Goal: Task Accomplishment & Management: Manage account settings

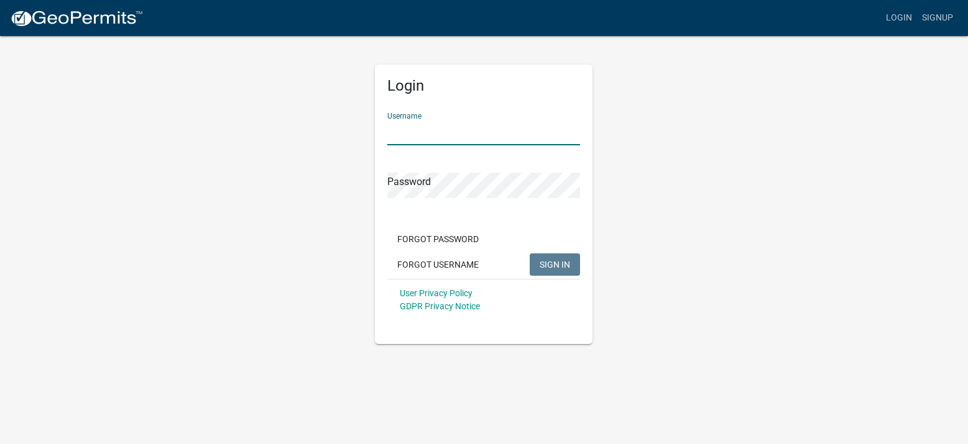
click at [471, 133] on input "Username" at bounding box center [483, 132] width 193 height 25
type input "athompson"
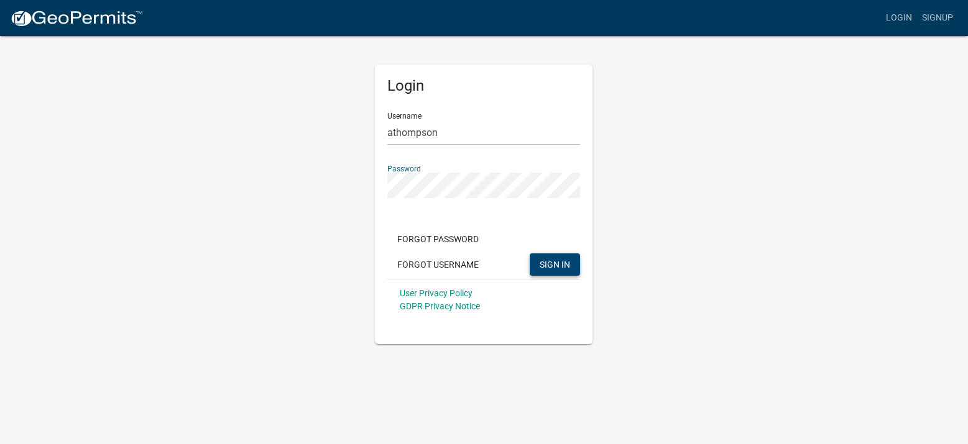
click at [550, 268] on span "SIGN IN" at bounding box center [554, 264] width 30 height 10
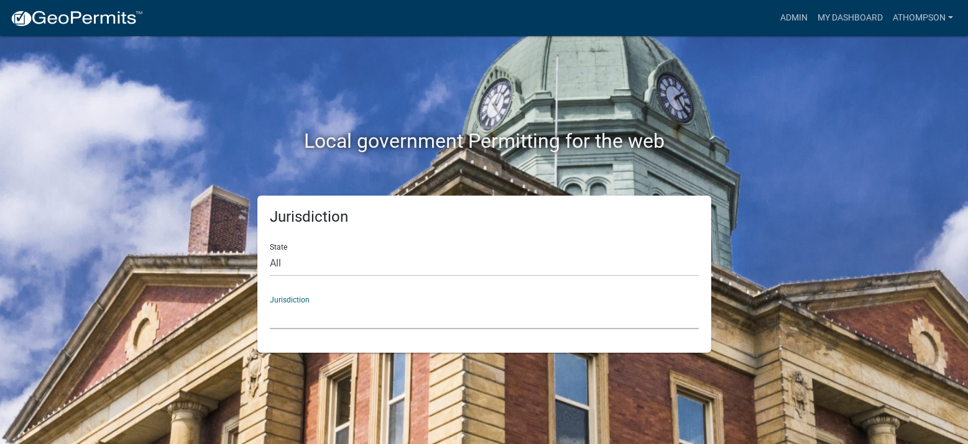
click at [395, 319] on select "[GEOGRAPHIC_DATA], [US_STATE] [GEOGRAPHIC_DATA], [US_STATE][PERSON_NAME][GEOGRA…" at bounding box center [484, 316] width 429 height 25
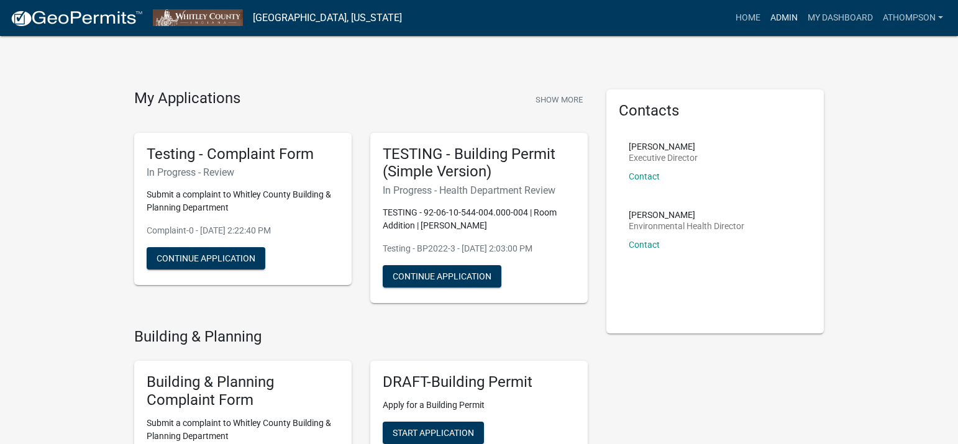
click at [776, 16] on link "Admin" at bounding box center [784, 18] width 37 height 24
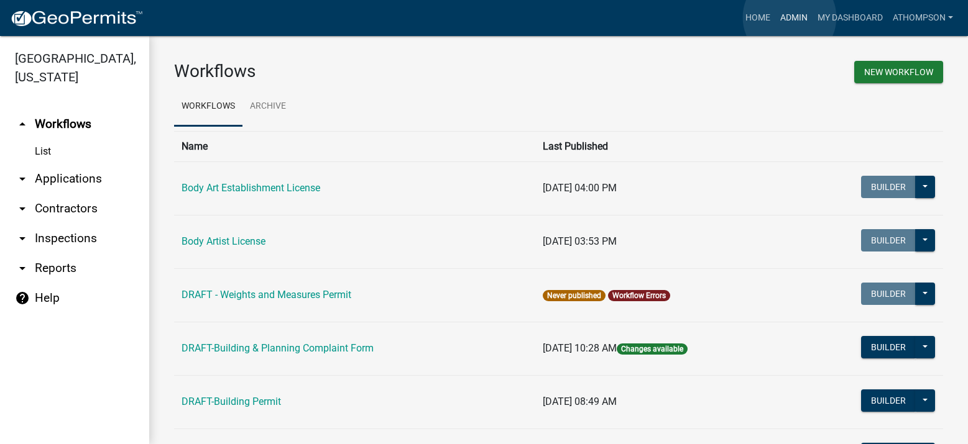
click at [789, 17] on link "Admin" at bounding box center [793, 18] width 37 height 24
click at [55, 180] on link "arrow_drop_down Applications" at bounding box center [74, 179] width 149 height 30
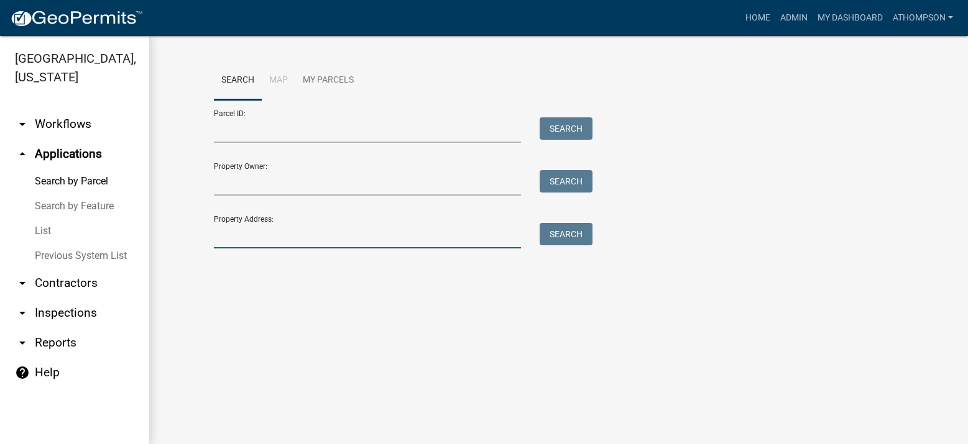
click at [295, 238] on input "Property Address:" at bounding box center [368, 235] width 308 height 25
type input "4620 e"
click at [574, 242] on button "Search" at bounding box center [565, 234] width 53 height 22
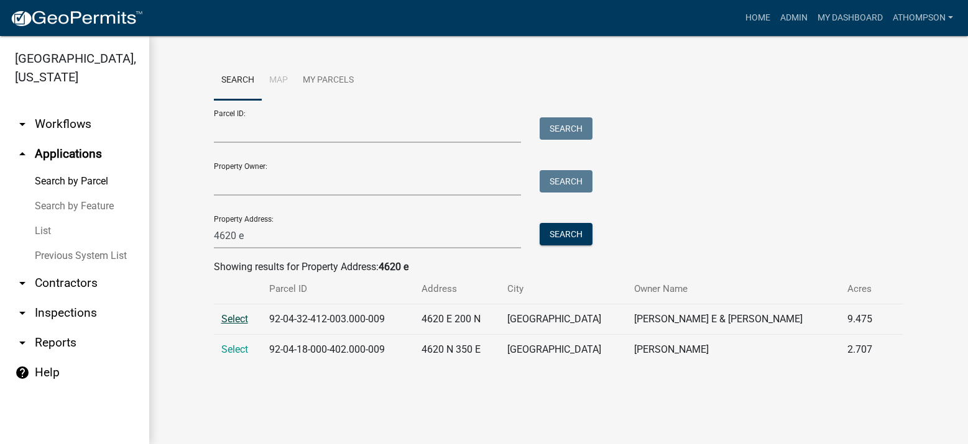
click at [235, 323] on span "Select" at bounding box center [234, 319] width 27 height 12
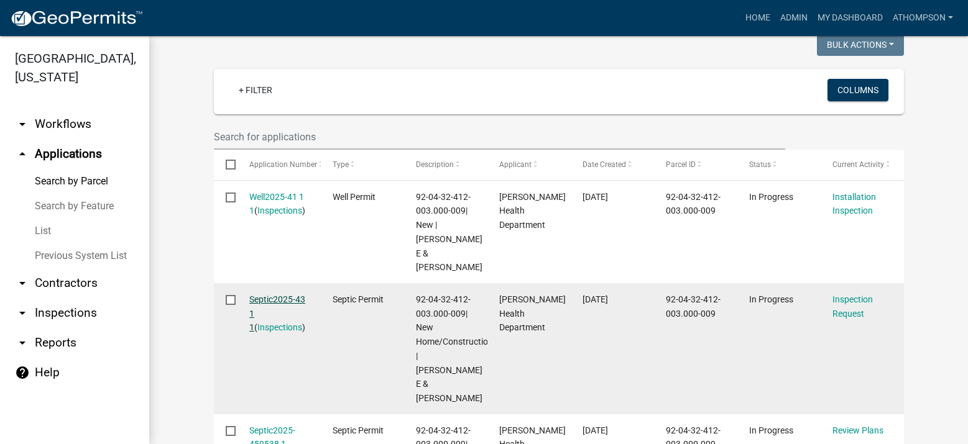
scroll to position [373, 0]
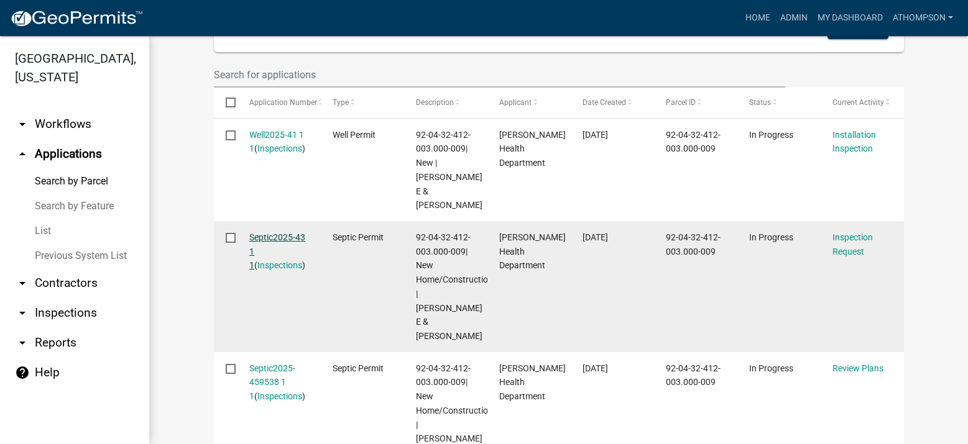
click at [272, 232] on link "Septic2025-43 1 1" at bounding box center [277, 251] width 56 height 39
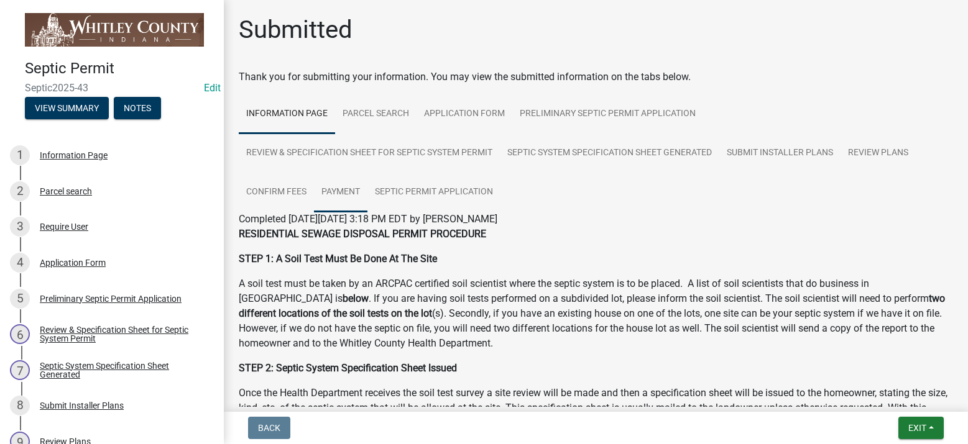
click at [339, 190] on link "Payment" at bounding box center [340, 193] width 53 height 40
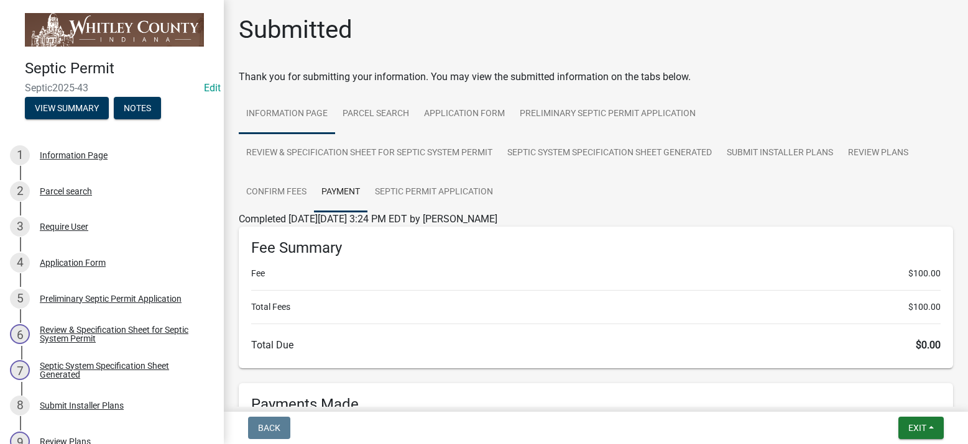
click at [296, 108] on link "Information Page" at bounding box center [287, 114] width 96 height 40
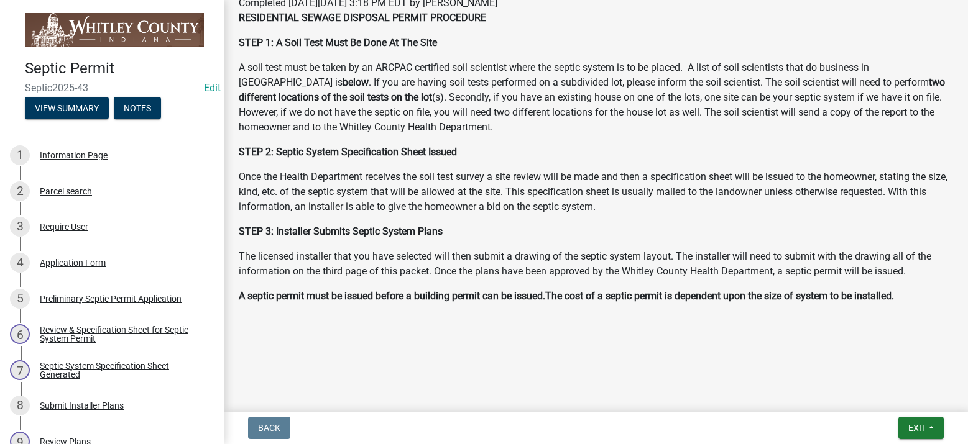
scroll to position [30, 0]
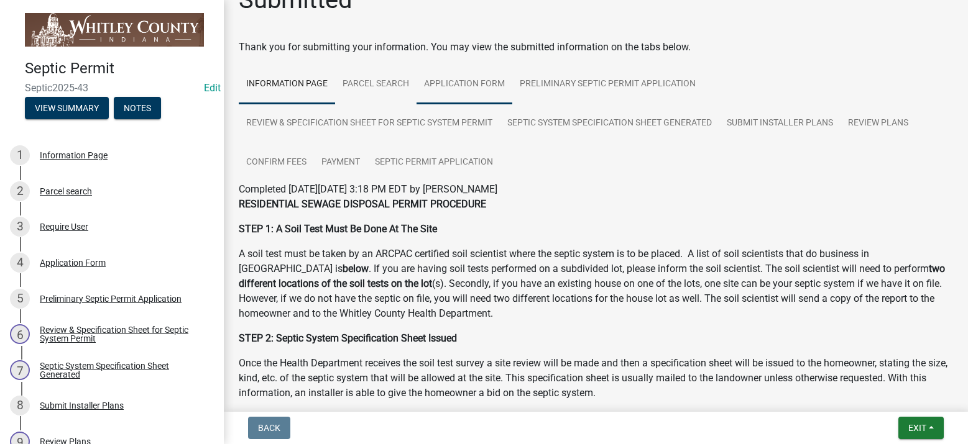
click at [448, 80] on link "Application Form" at bounding box center [464, 85] width 96 height 40
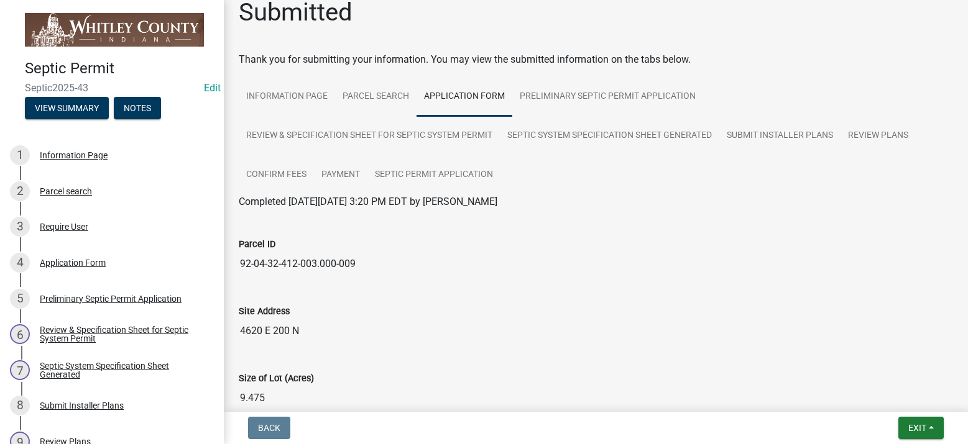
scroll to position [0, 0]
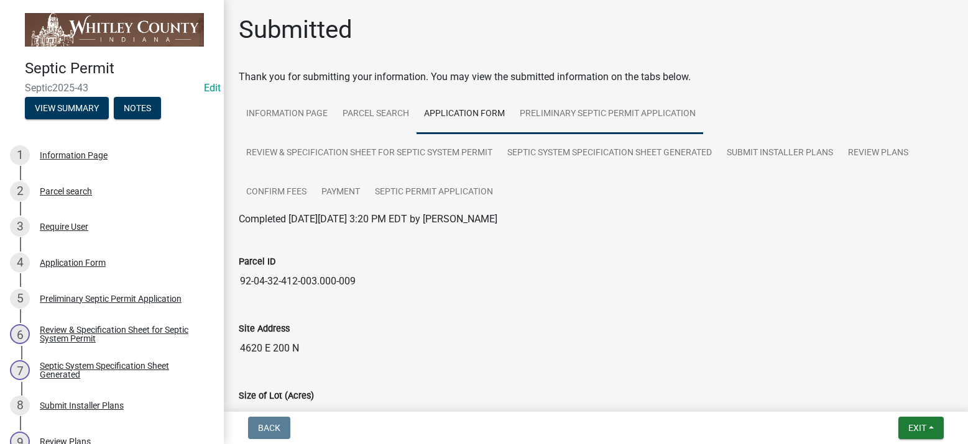
click at [576, 113] on link "Preliminary Septic Permit Application" at bounding box center [607, 114] width 191 height 40
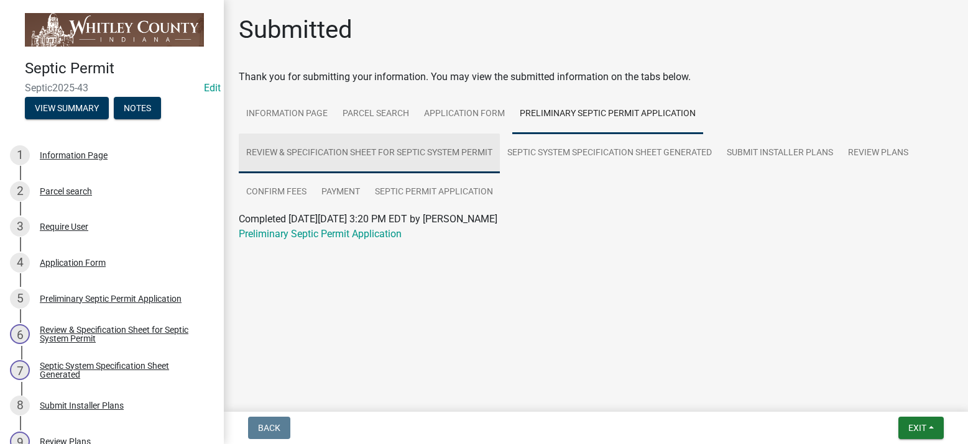
click at [318, 158] on link "Review & Specification Sheet for Septic System Permit" at bounding box center [369, 154] width 261 height 40
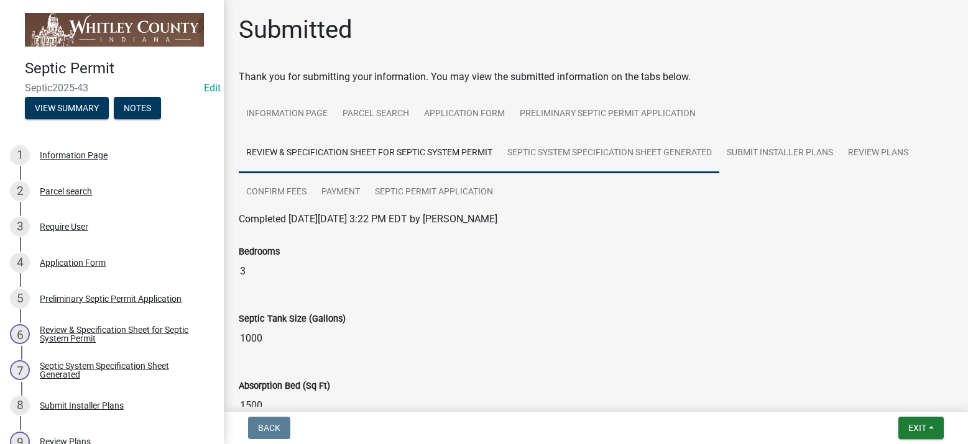
click at [597, 158] on link "Septic System Specification Sheet Generated" at bounding box center [609, 154] width 219 height 40
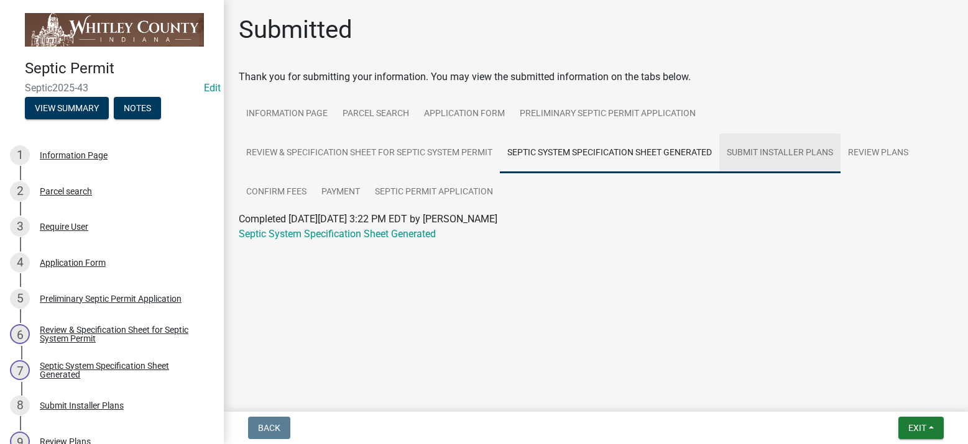
click at [789, 155] on link "Submit Installer Plans" at bounding box center [779, 154] width 121 height 40
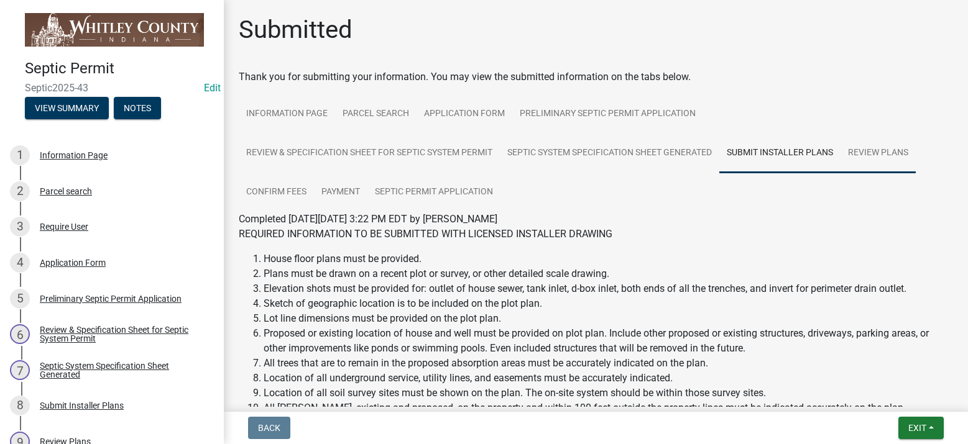
click at [882, 147] on link "Review Plans" at bounding box center [877, 154] width 75 height 40
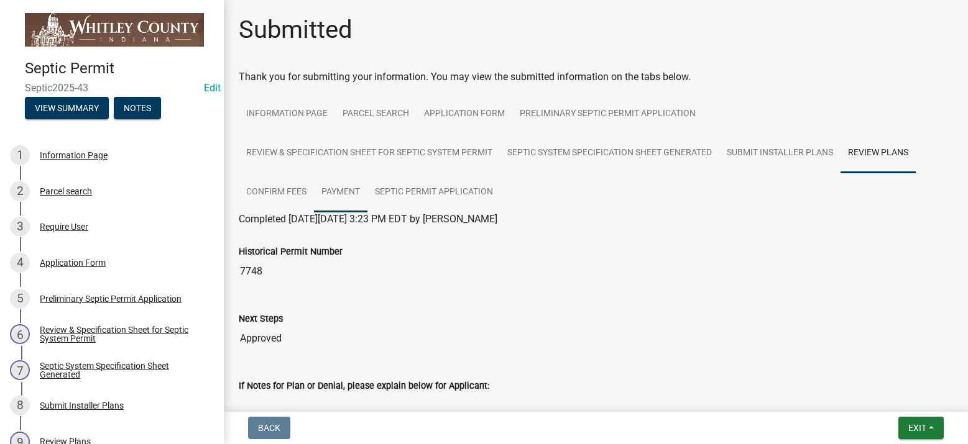
click at [351, 188] on link "Payment" at bounding box center [340, 193] width 53 height 40
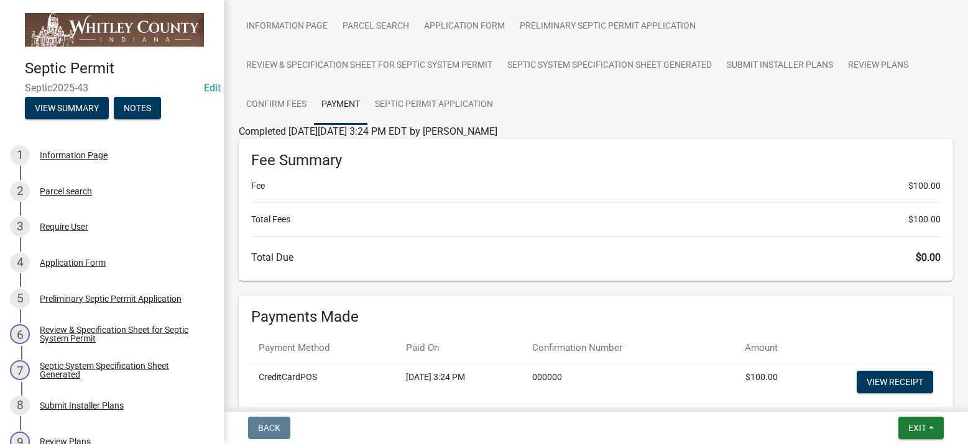
scroll to position [75, 0]
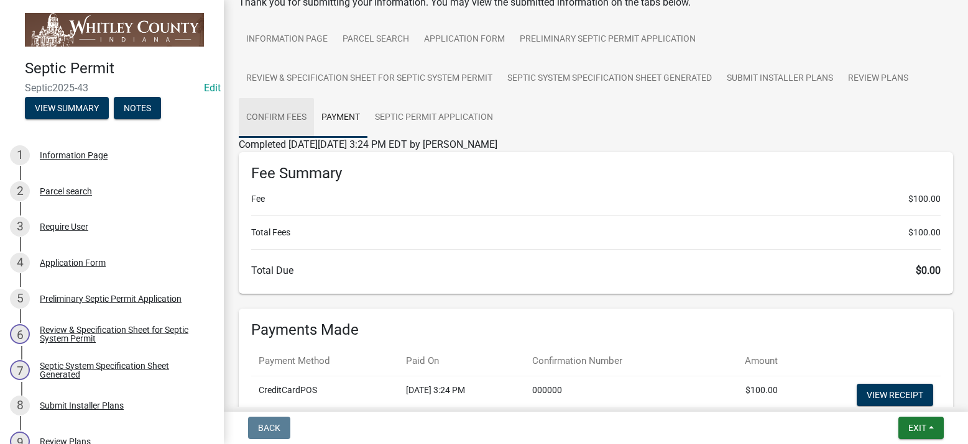
click at [290, 119] on link "Confirm Fees" at bounding box center [276, 118] width 75 height 40
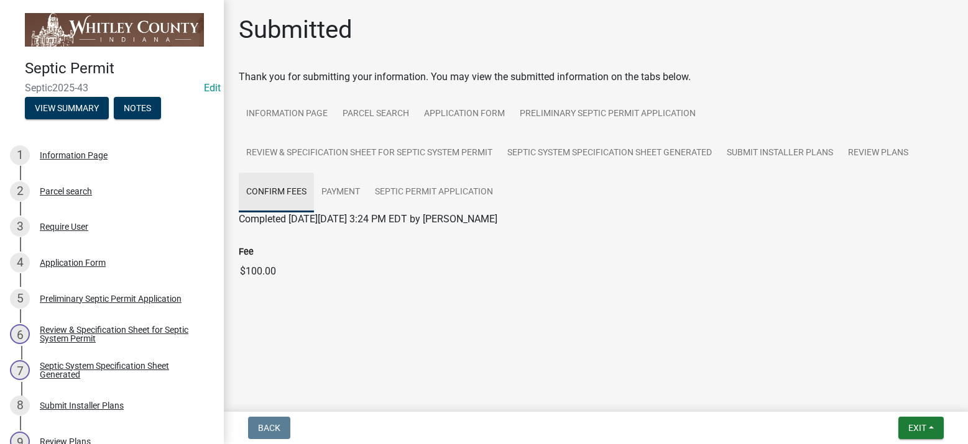
scroll to position [0, 0]
click at [439, 191] on link "Septic Permit Application" at bounding box center [433, 193] width 133 height 40
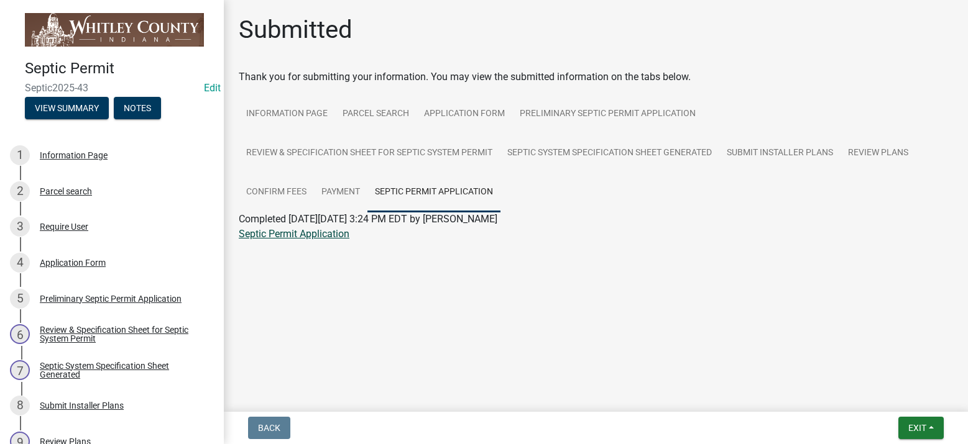
click at [316, 234] on link "Septic Permit Application" at bounding box center [294, 234] width 111 height 12
click at [884, 154] on link "Review Plans" at bounding box center [877, 154] width 75 height 40
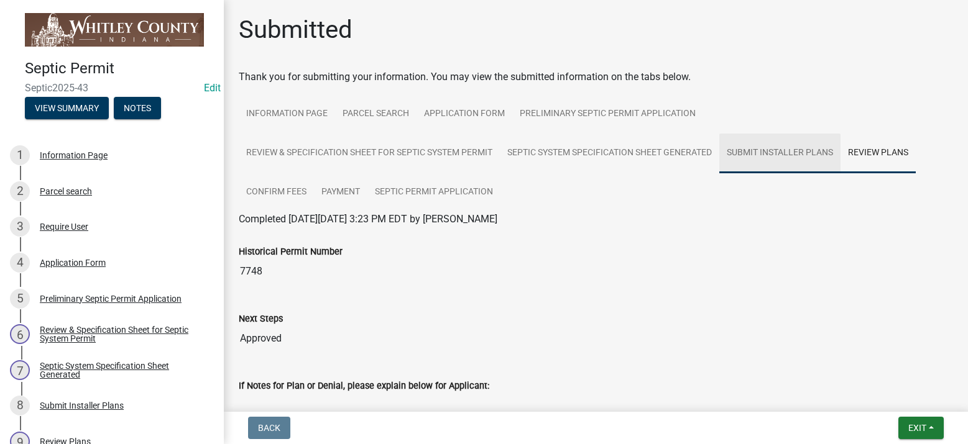
click at [817, 151] on link "Submit Installer Plans" at bounding box center [779, 154] width 121 height 40
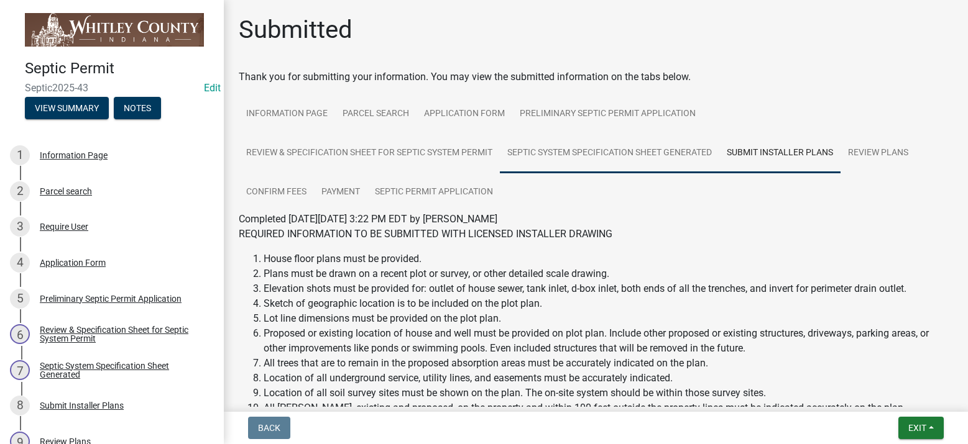
click at [680, 152] on link "Septic System Specification Sheet Generated" at bounding box center [609, 154] width 219 height 40
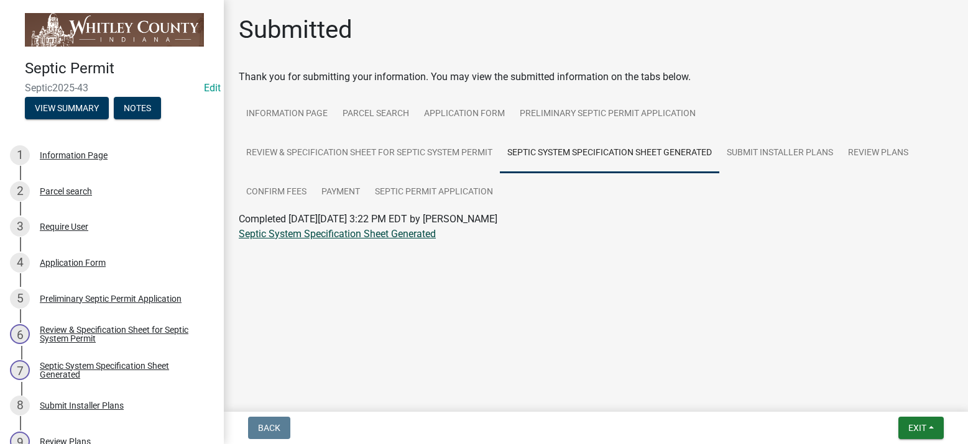
click at [310, 234] on link "Septic System Specification Sheet Generated" at bounding box center [337, 234] width 197 height 12
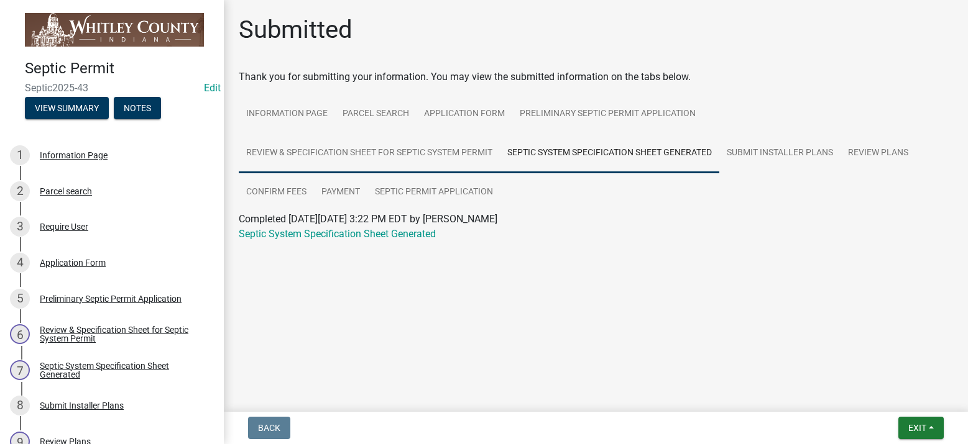
click at [405, 154] on link "Review & Specification Sheet for Septic System Permit" at bounding box center [369, 154] width 261 height 40
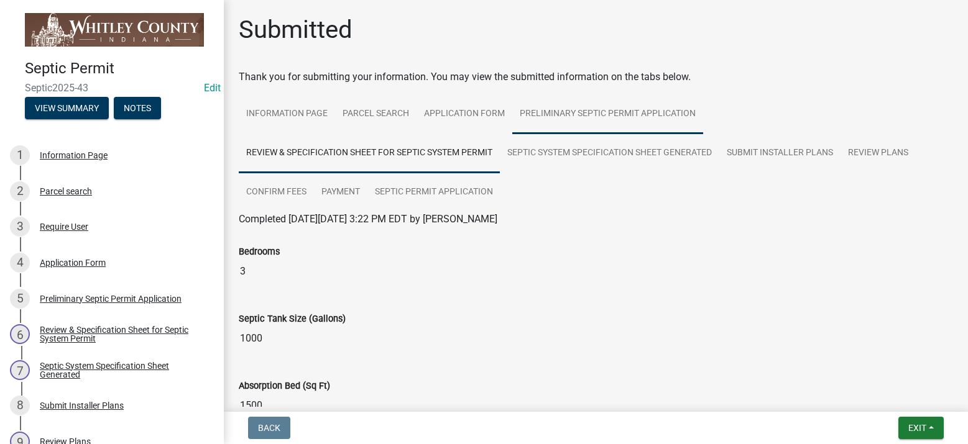
click at [584, 112] on link "Preliminary Septic Permit Application" at bounding box center [607, 114] width 191 height 40
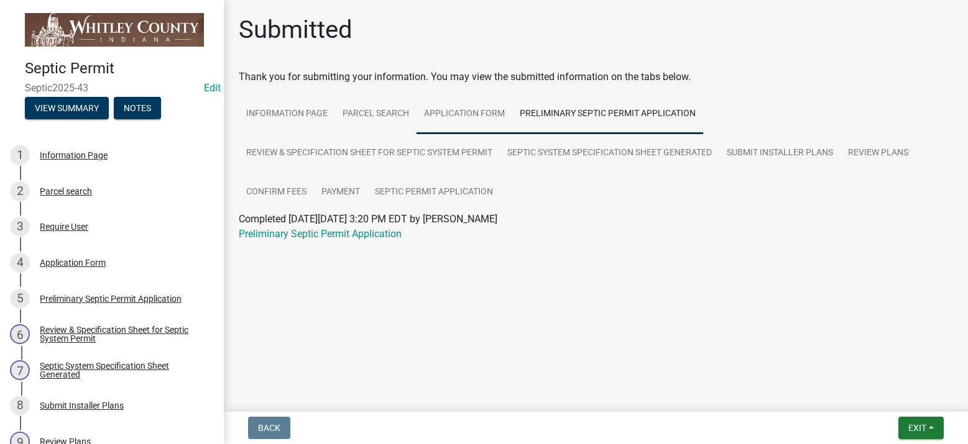
click at [452, 116] on link "Application Form" at bounding box center [464, 114] width 96 height 40
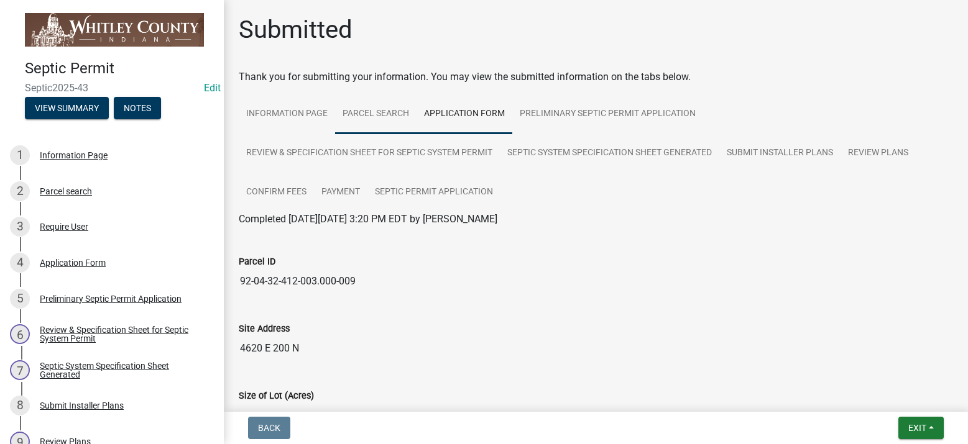
click at [376, 108] on link "Parcel search" at bounding box center [375, 114] width 81 height 40
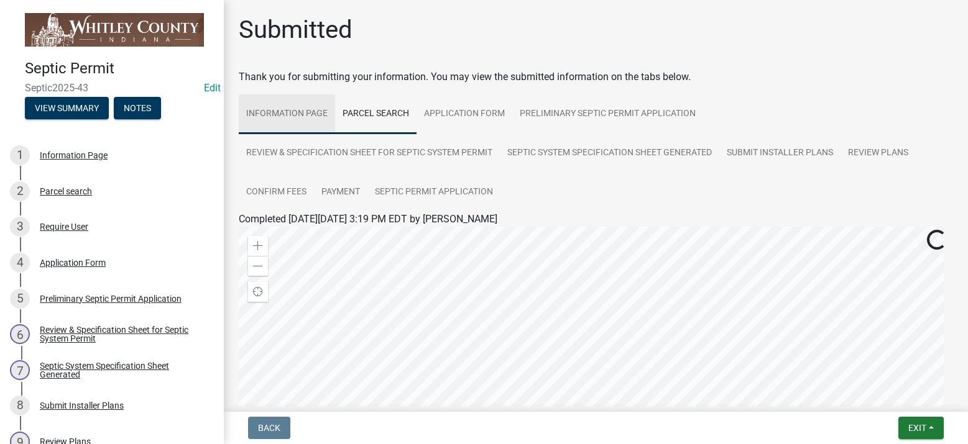
click at [300, 109] on link "Information Page" at bounding box center [287, 114] width 96 height 40
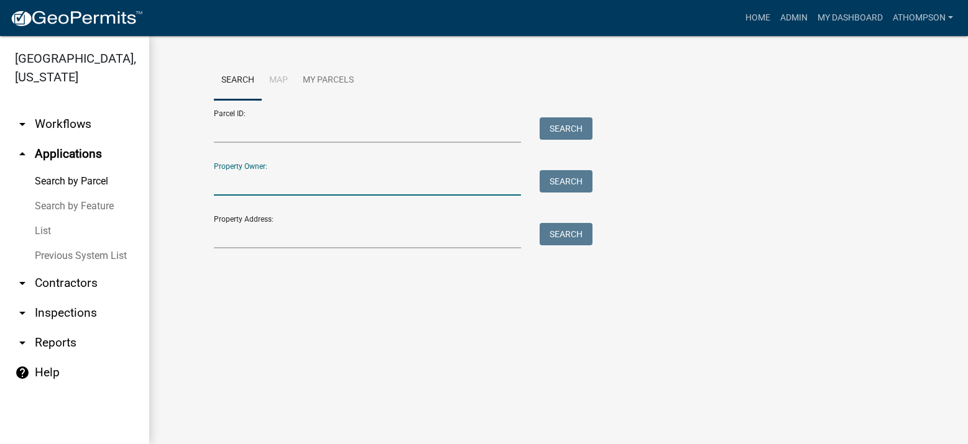
click at [262, 185] on input "Property Owner:" at bounding box center [368, 182] width 308 height 25
click at [240, 235] on input "Property Address:" at bounding box center [368, 235] width 308 height 25
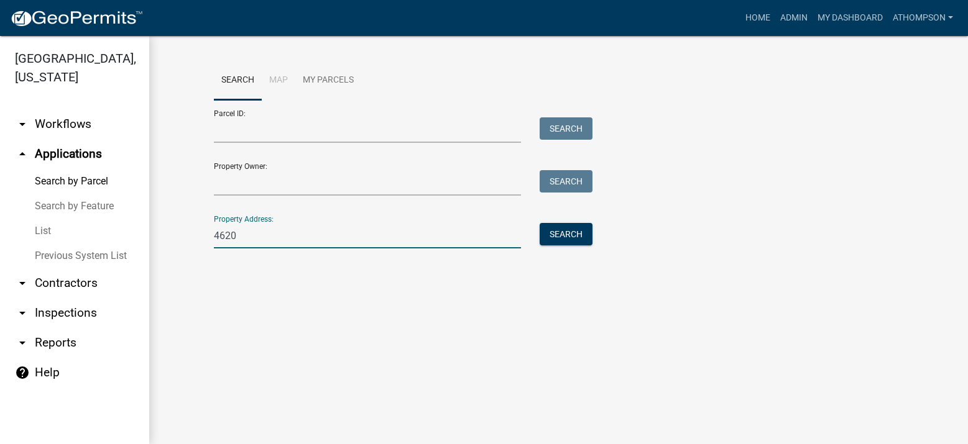
type input "4620 e"
click at [560, 231] on button "Search" at bounding box center [565, 234] width 53 height 22
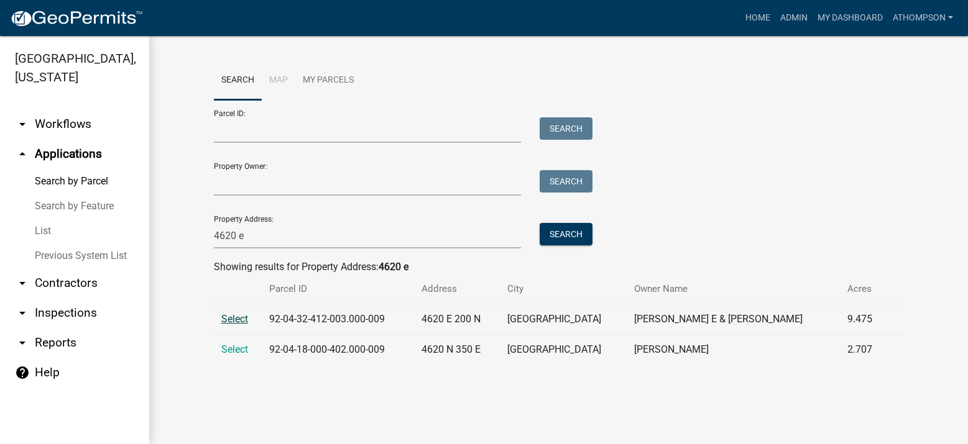
click at [234, 325] on span "Select" at bounding box center [234, 319] width 27 height 12
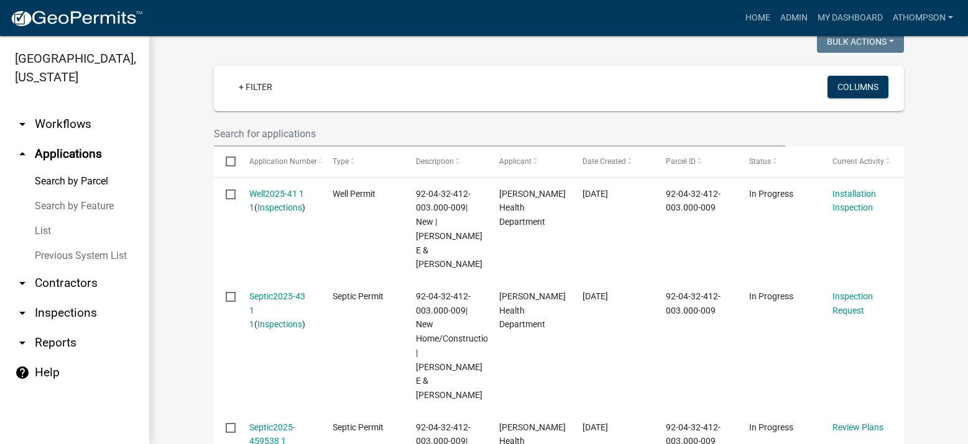
scroll to position [249, 0]
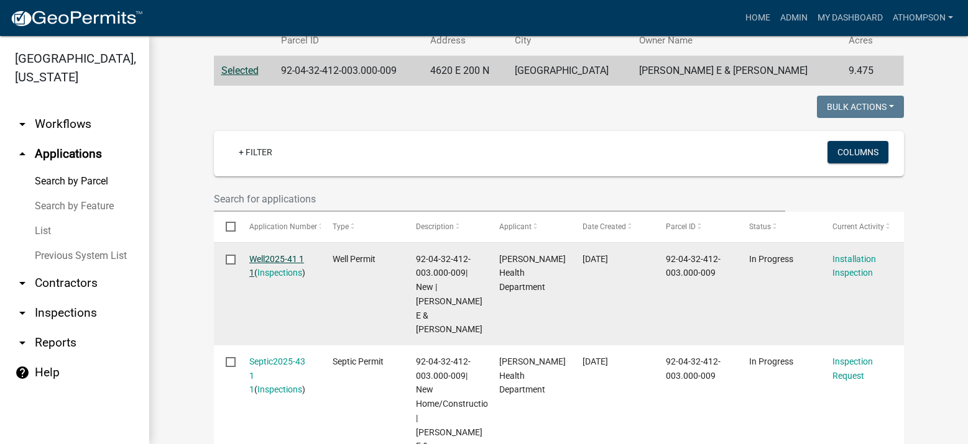
click at [269, 257] on link "Well2025-41 1 1" at bounding box center [276, 266] width 55 height 24
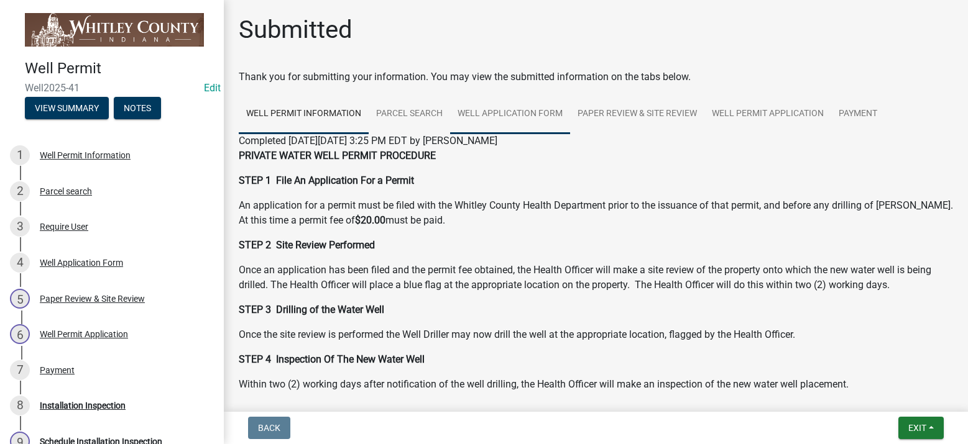
click at [533, 111] on link "Well Application Form" at bounding box center [510, 114] width 120 height 40
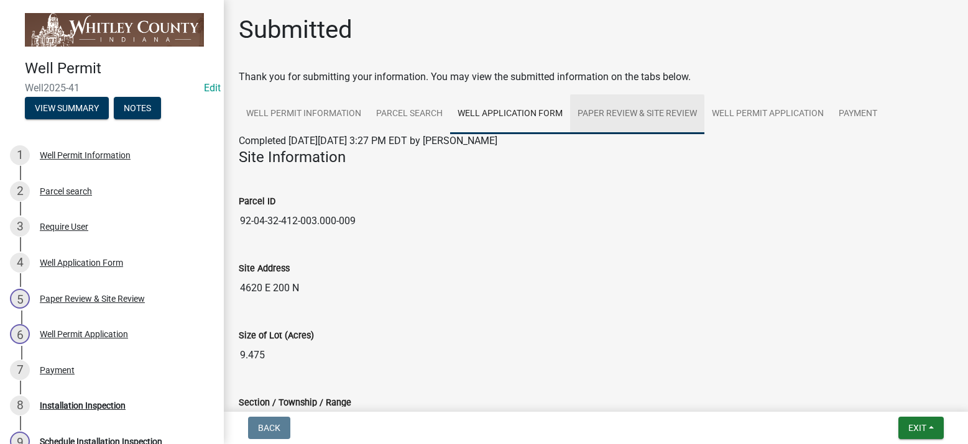
click at [593, 112] on link "Paper Review & Site Review" at bounding box center [637, 114] width 134 height 40
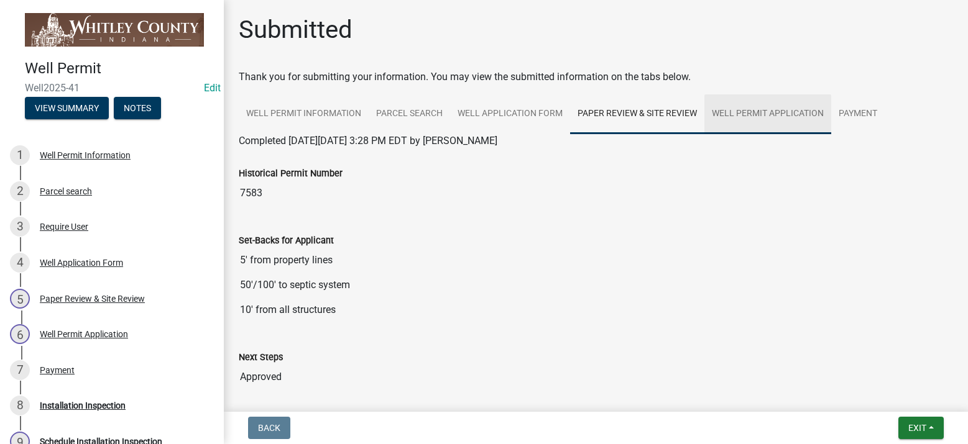
click at [756, 108] on link "Well Permit Application" at bounding box center [767, 114] width 127 height 40
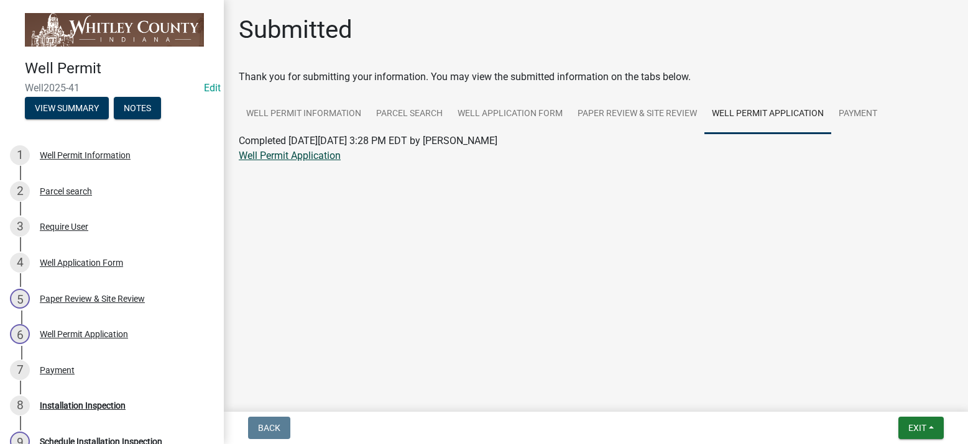
click at [268, 154] on link "Well Permit Application" at bounding box center [290, 156] width 102 height 12
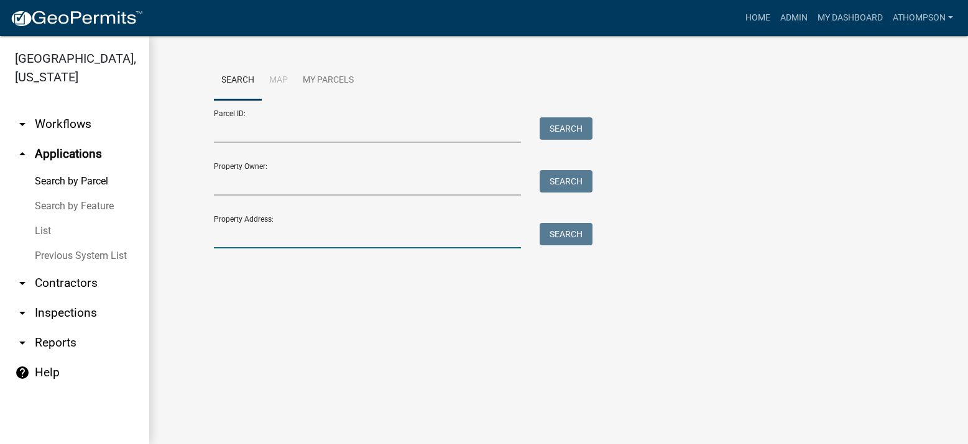
click at [342, 226] on input "Property Address:" at bounding box center [368, 235] width 308 height 25
type input "4620 e"
click at [559, 230] on button "Search" at bounding box center [565, 234] width 53 height 22
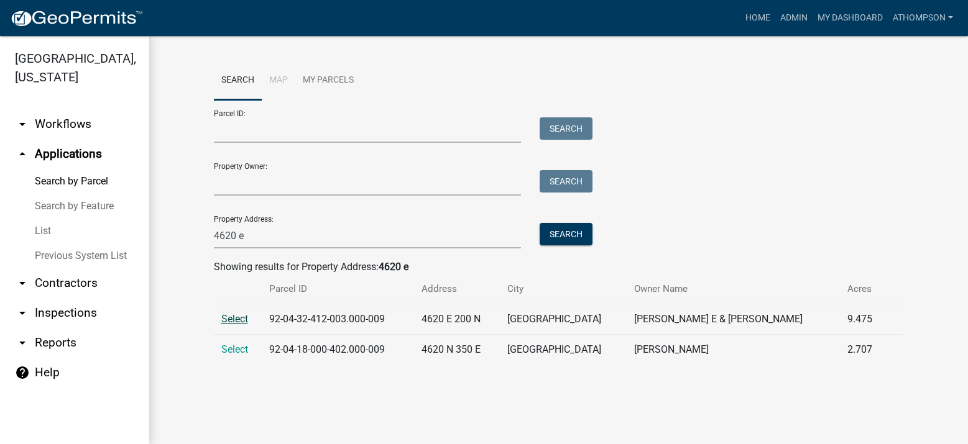
click at [232, 319] on span "Select" at bounding box center [234, 319] width 27 height 12
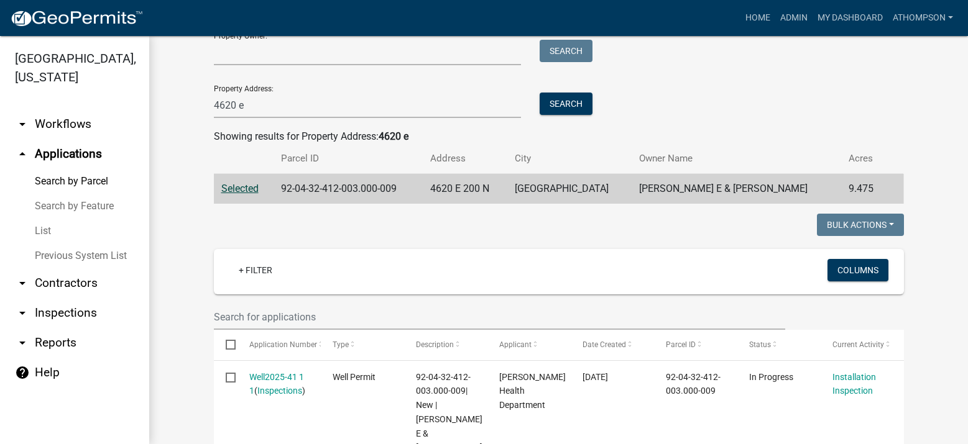
scroll to position [249, 0]
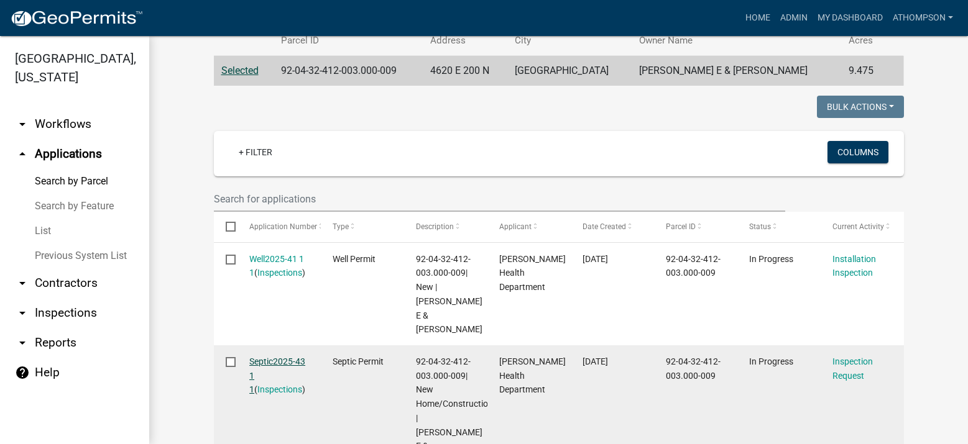
click at [268, 357] on link "Septic2025-43 1 1" at bounding box center [277, 376] width 56 height 39
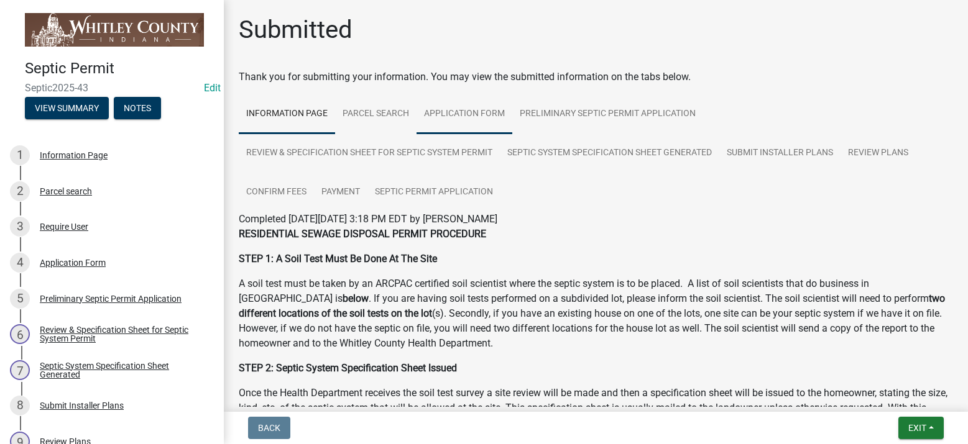
click at [475, 109] on link "Application Form" at bounding box center [464, 114] width 96 height 40
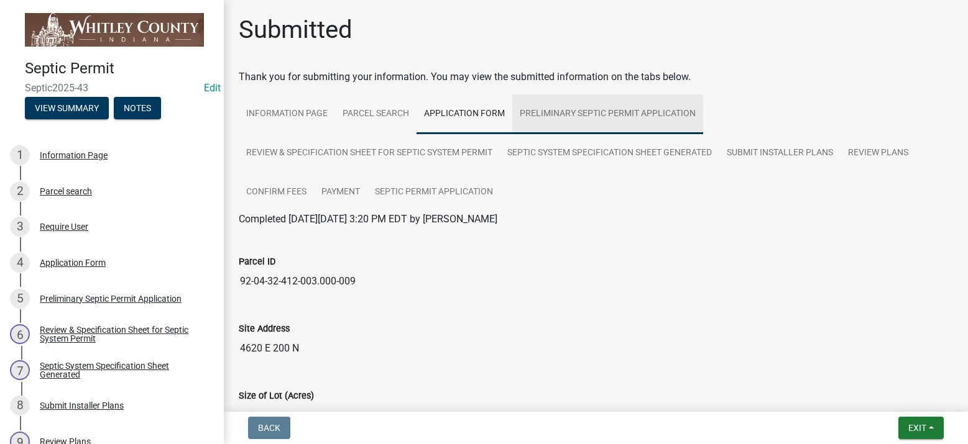
click at [595, 114] on link "Preliminary Septic Permit Application" at bounding box center [607, 114] width 191 height 40
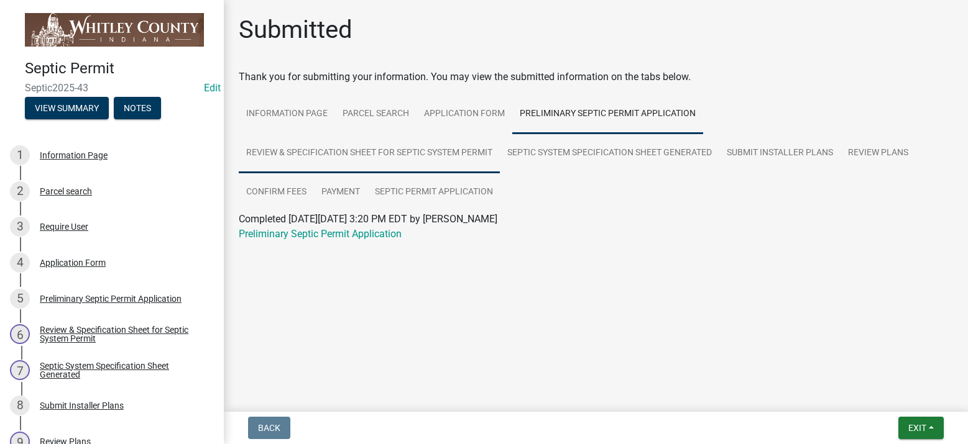
click at [304, 147] on link "Review & Specification Sheet for Septic System Permit" at bounding box center [369, 154] width 261 height 40
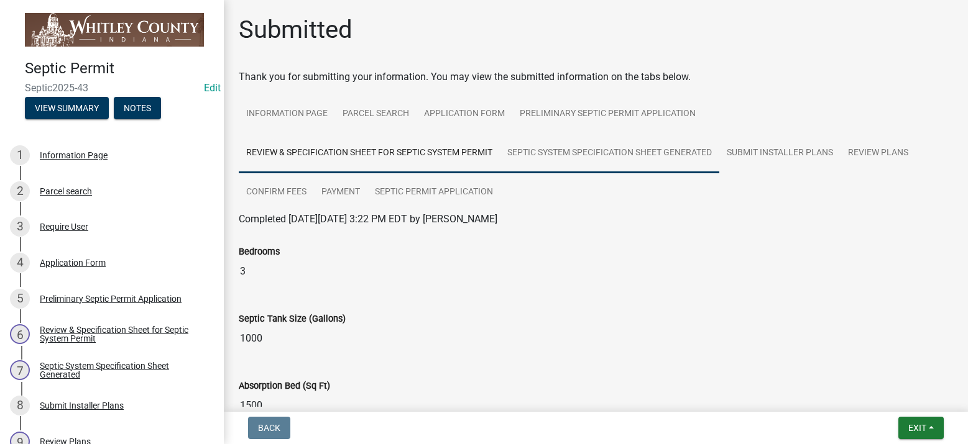
click at [583, 155] on link "Septic System Specification Sheet Generated" at bounding box center [609, 154] width 219 height 40
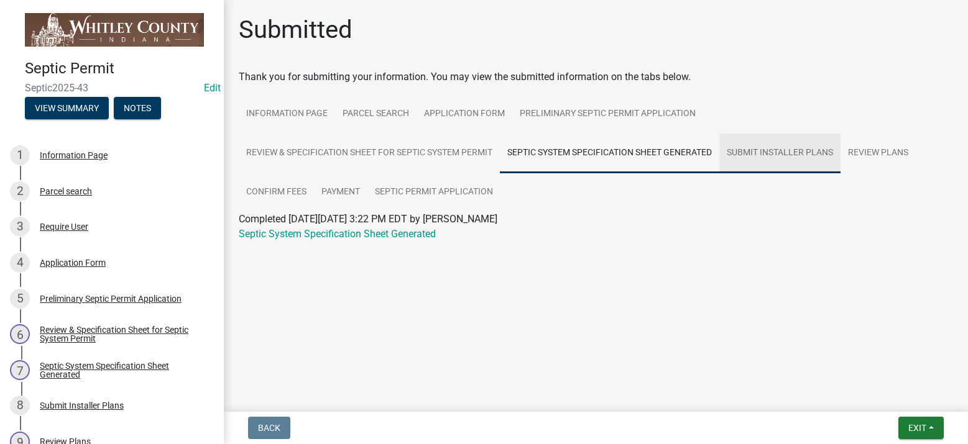
click at [778, 154] on link "Submit Installer Plans" at bounding box center [779, 154] width 121 height 40
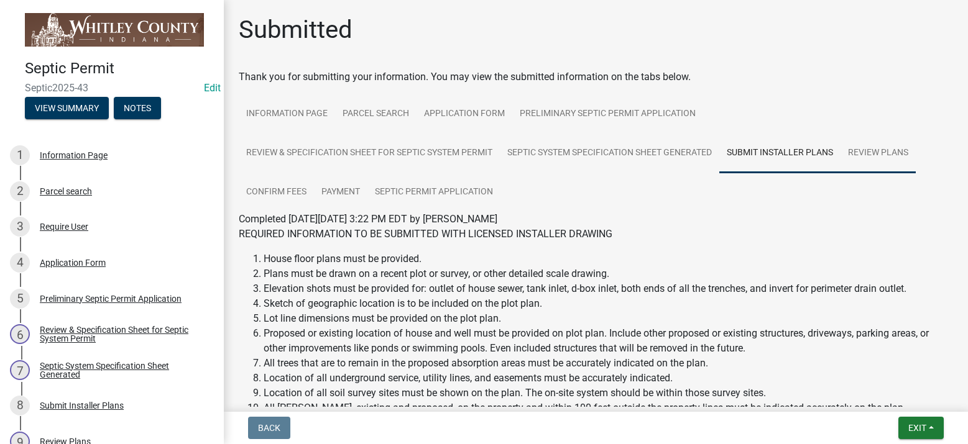
click at [868, 154] on link "Review Plans" at bounding box center [877, 154] width 75 height 40
